Goal: Task Accomplishment & Management: Use online tool/utility

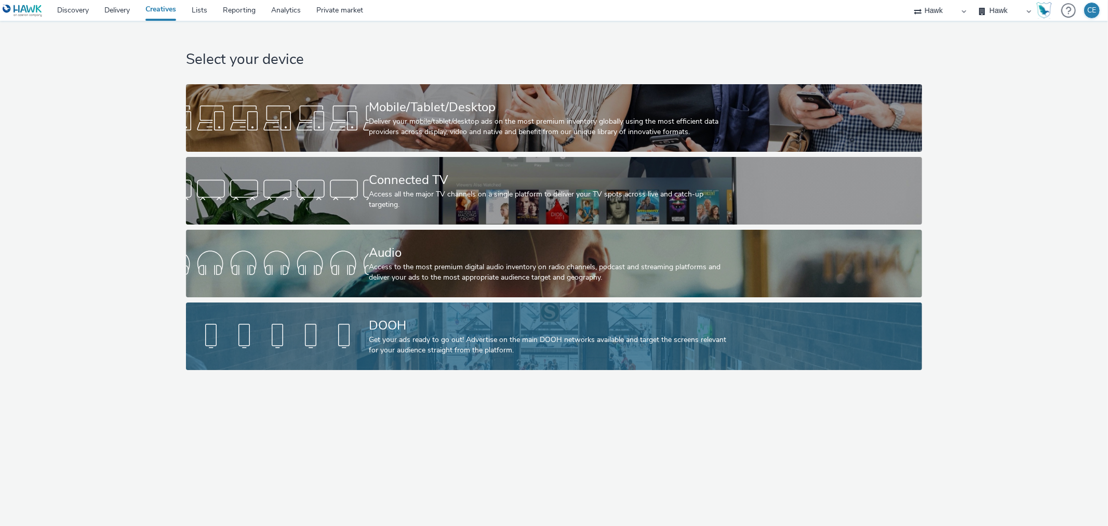
click at [230, 335] on div at bounding box center [277, 336] width 183 height 33
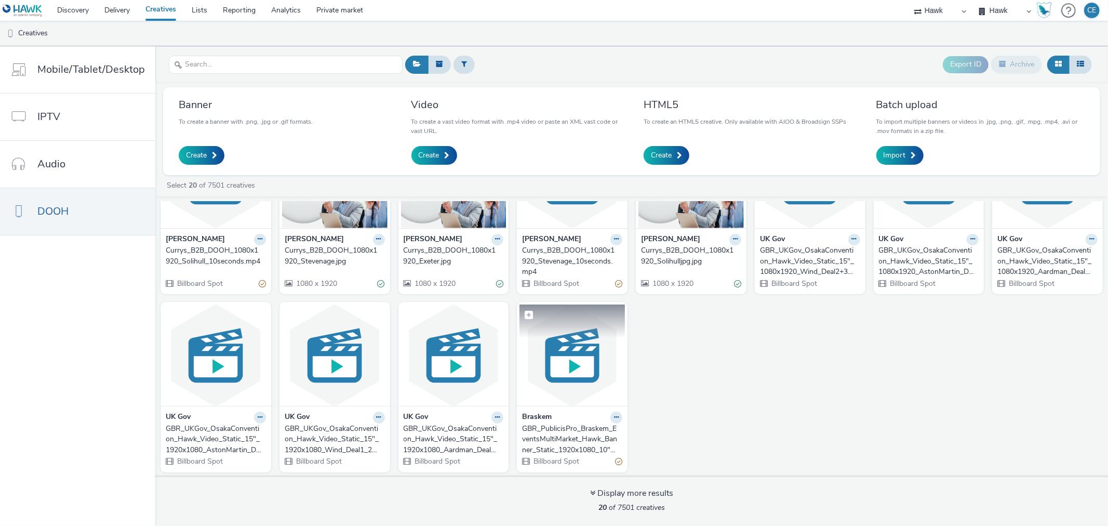
scroll to position [261, 0]
click at [552, 435] on div "GBR_PublicisPro_Braskem_EventsMultiMarket_Hawk_Banner_Static_1920x1080_10"_Sust…" at bounding box center [570, 439] width 96 height 32
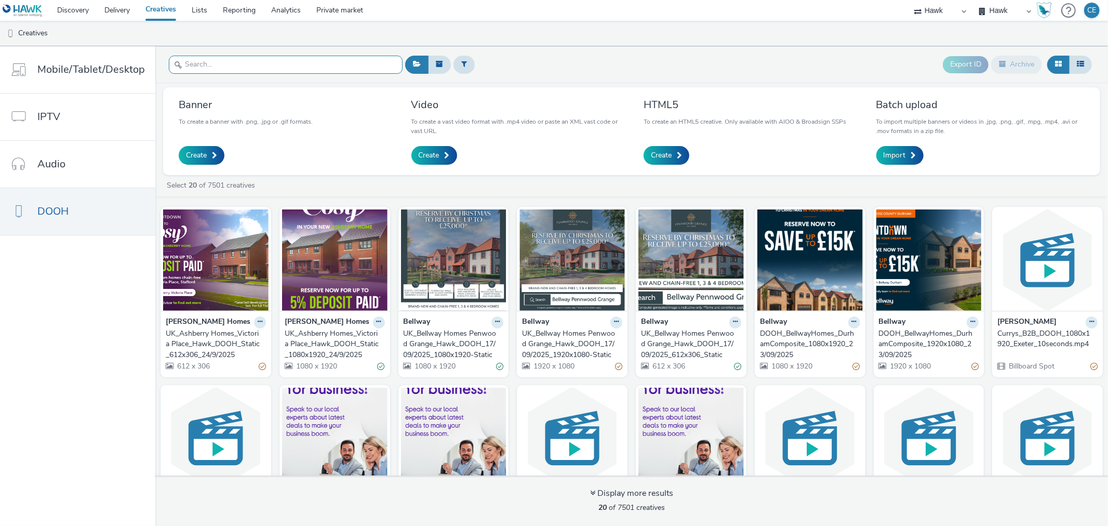
click at [367, 61] on input "text" at bounding box center [286, 65] width 234 height 18
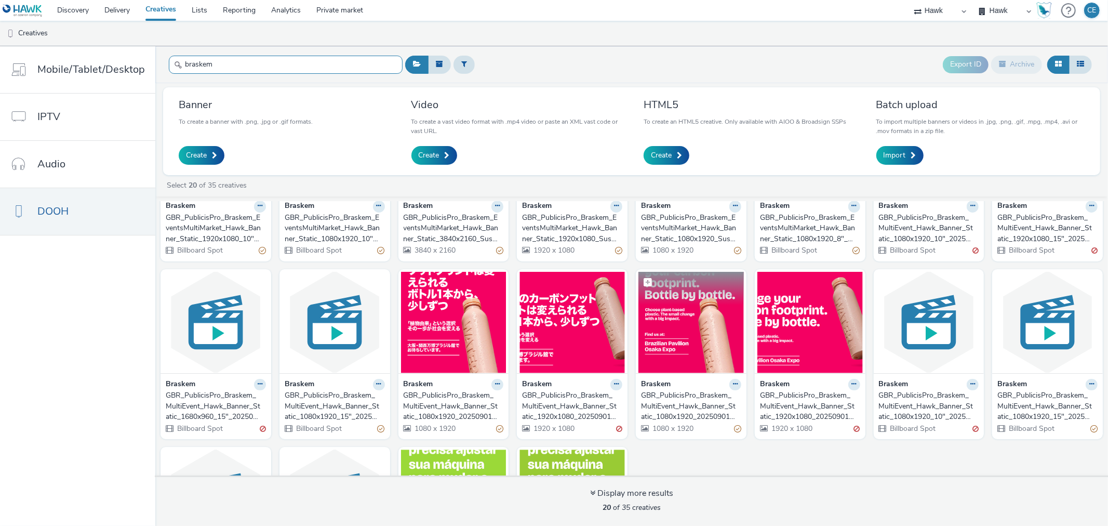
scroll to position [115, 0]
type input "braskem"
click at [765, 416] on div "GBR_PublicisPro_Braskem_MultiEvent_Hawk_Banner_Static_1920x1080_20250901 ; Japa…" at bounding box center [808, 407] width 96 height 32
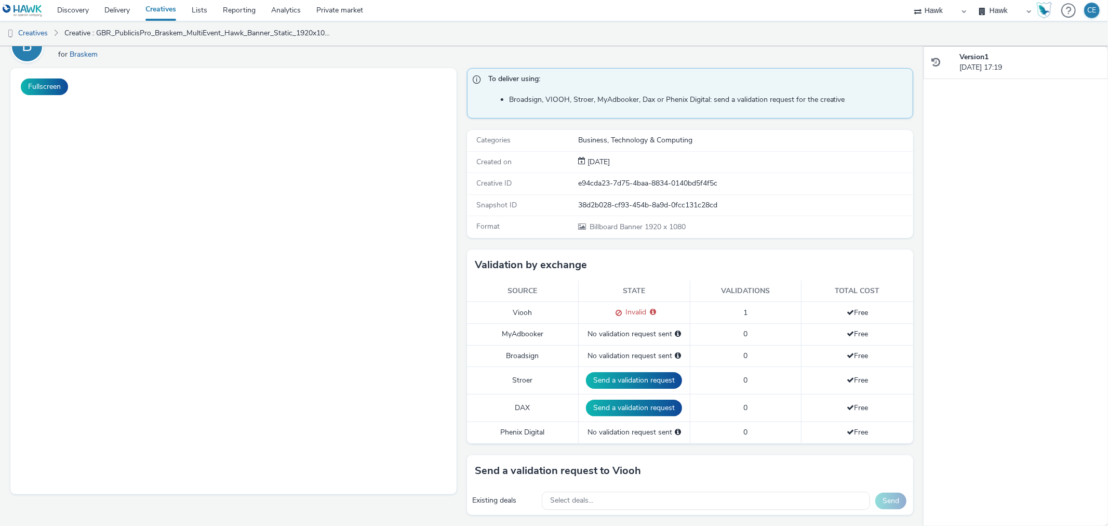
scroll to position [58, 0]
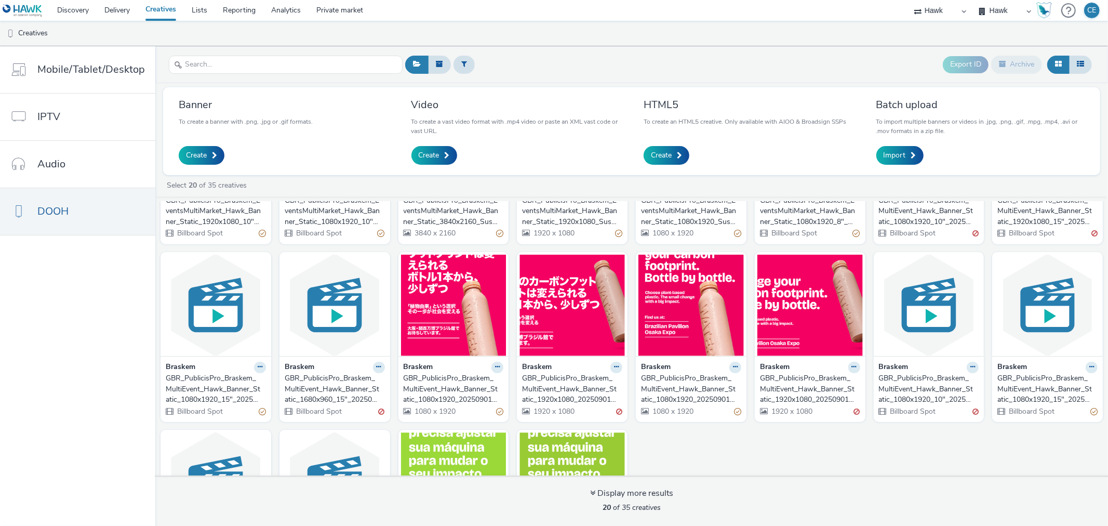
scroll to position [115, 0]
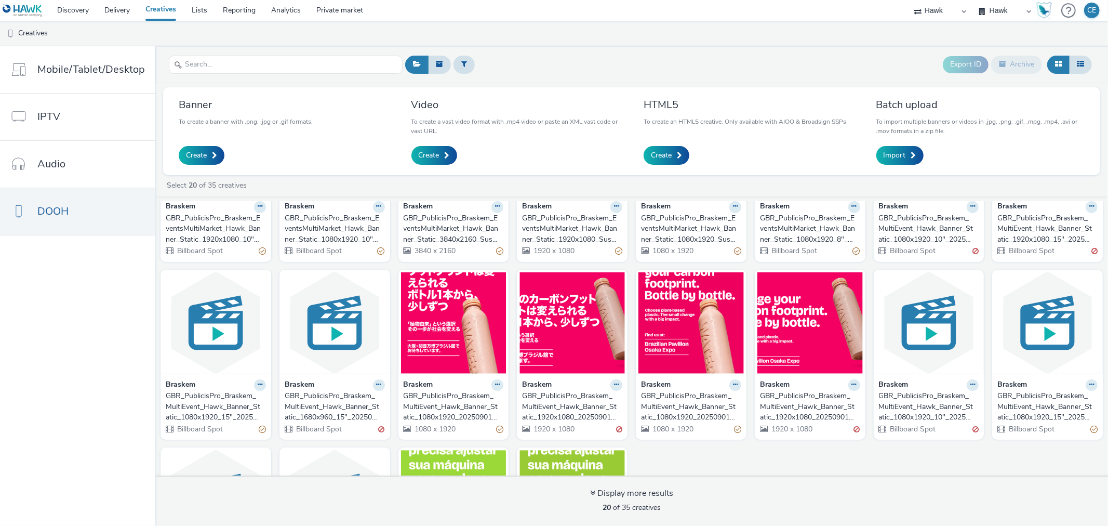
click at [328, 425] on span "Billboard Spot" at bounding box center [318, 429] width 47 height 10
click at [328, 416] on div "GBR_PublicisPro_Braskem_MultiEvent_Hawk_Banner_Static_1680x960_15"_20250901 ; J…" at bounding box center [333, 407] width 96 height 32
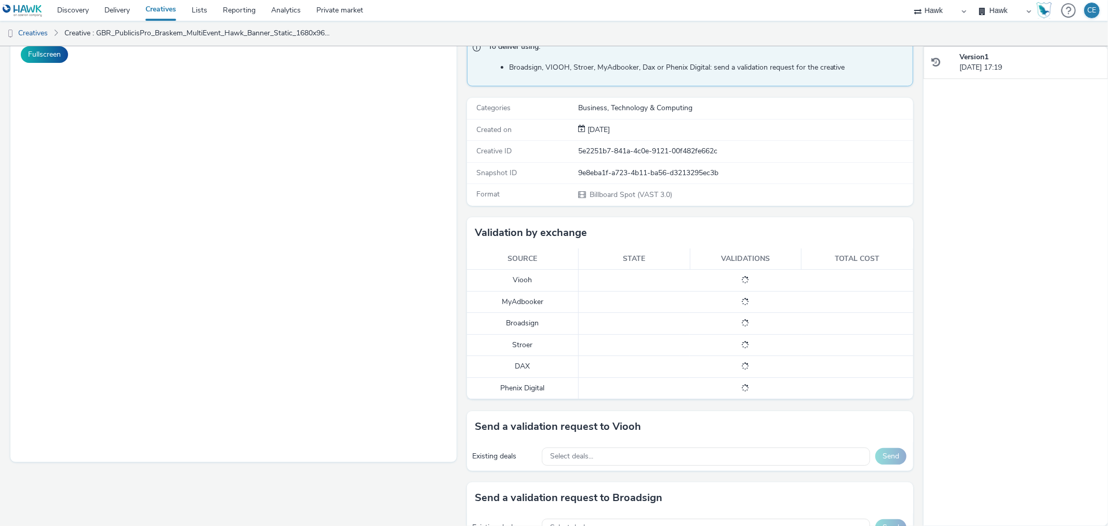
scroll to position [115, 0]
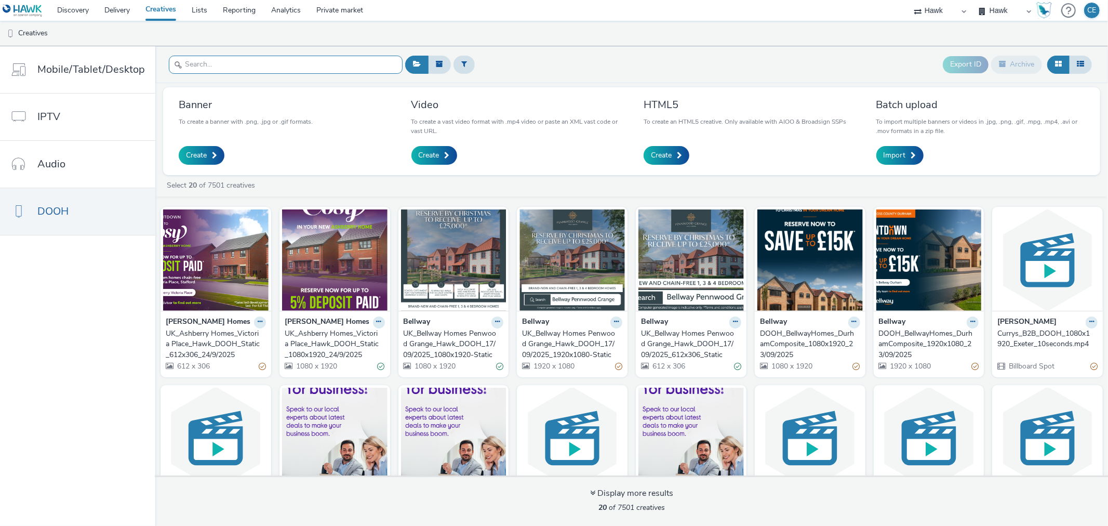
click at [320, 65] on input "text" at bounding box center [286, 65] width 234 height 18
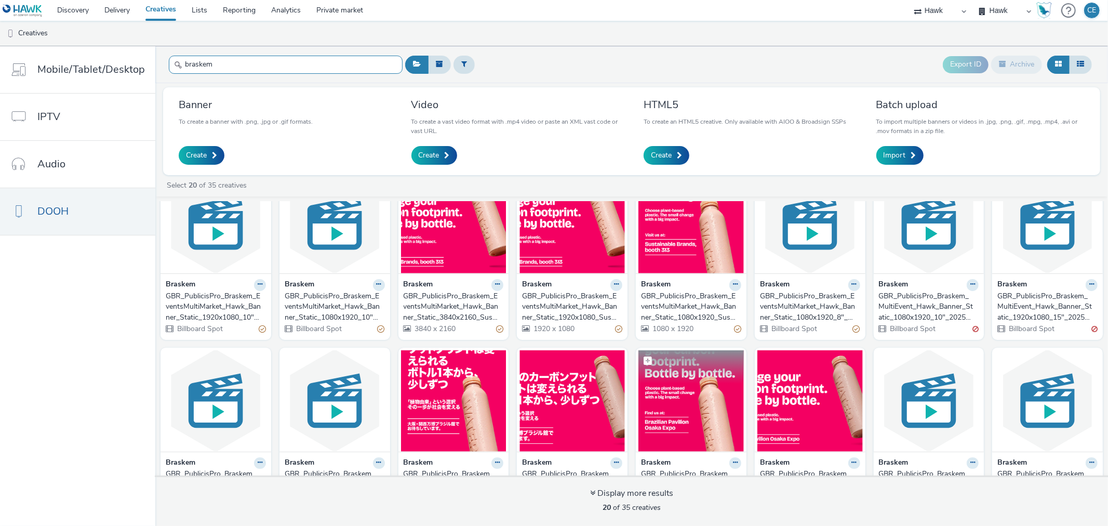
scroll to position [58, 0]
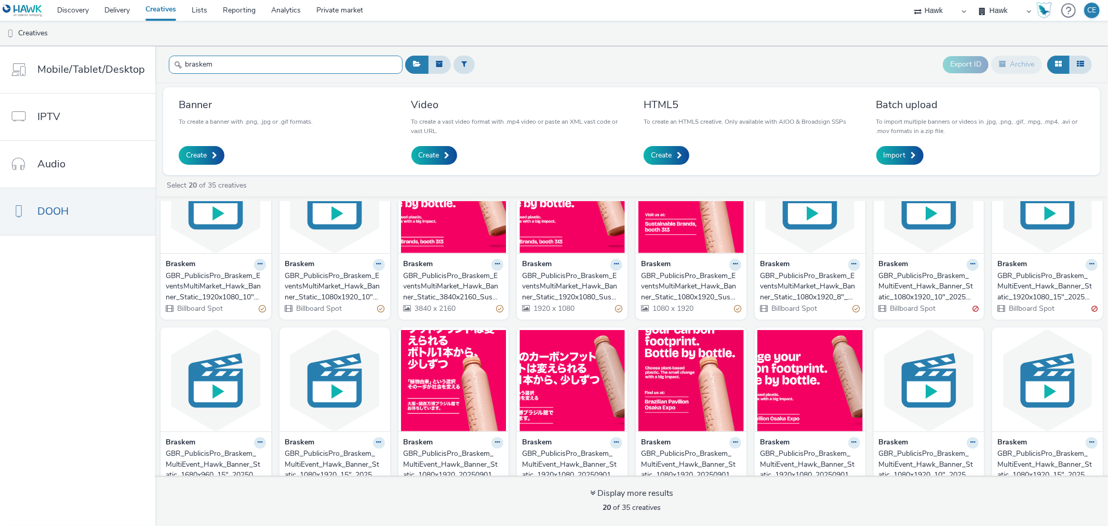
type input "braskem"
drag, startPoint x: 771, startPoint y: 303, endPoint x: 762, endPoint y: 292, distance: 14.9
drag, startPoint x: 589, startPoint y: 293, endPoint x: 567, endPoint y: 274, distance: 28.7
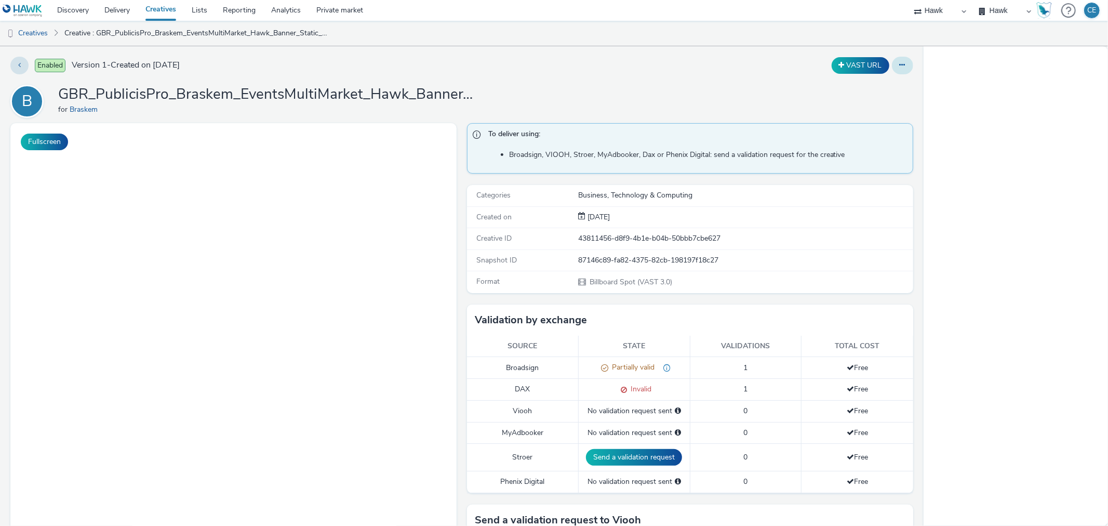
click at [892, 68] on button at bounding box center [902, 66] width 21 height 18
click at [873, 91] on link "Edit" at bounding box center [875, 86] width 78 height 21
